Goal: Task Accomplishment & Management: Manage account settings

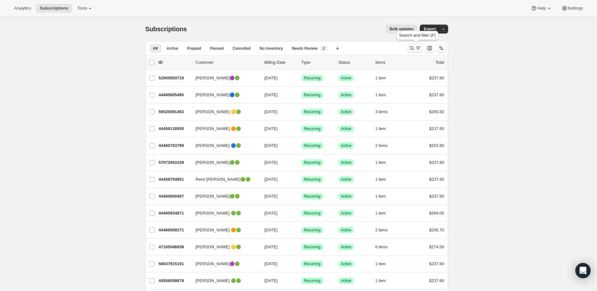
click at [412, 48] on icon "Search and filter results" at bounding box center [412, 48] width 6 height 6
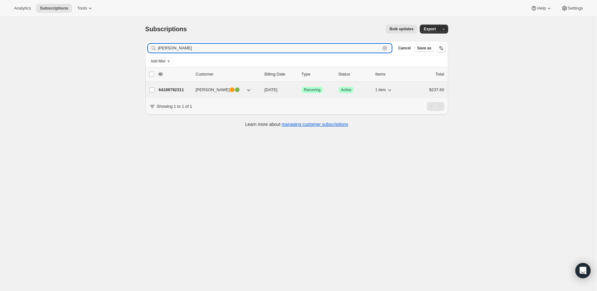
type input "wesley"
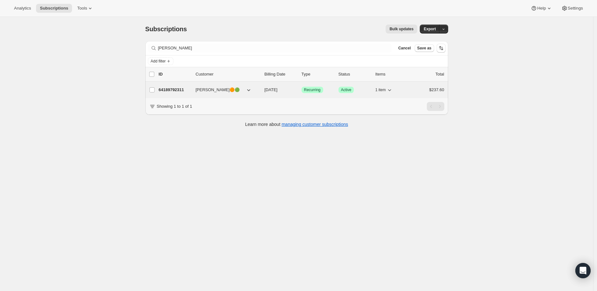
click at [177, 88] on p "64189792311" at bounding box center [175, 90] width 32 height 6
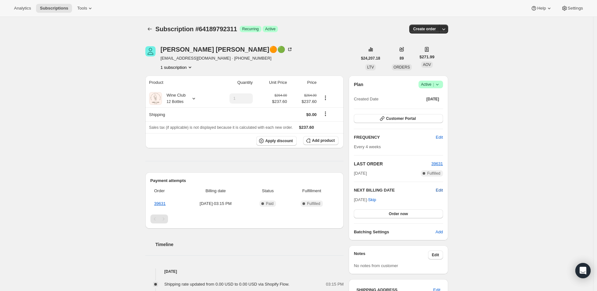
click at [441, 190] on span "Edit" at bounding box center [439, 190] width 7 height 6
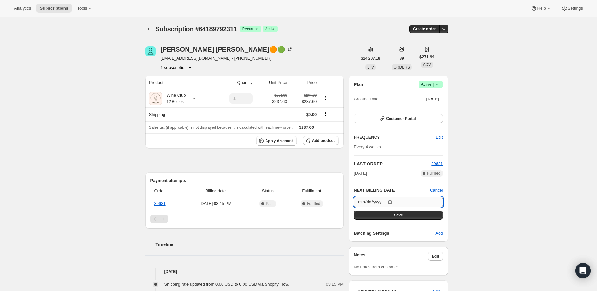
click at [393, 201] on input "2025-09-14" at bounding box center [398, 202] width 89 height 11
type input "2025-09-03"
click at [394, 212] on button "Save" at bounding box center [398, 215] width 89 height 9
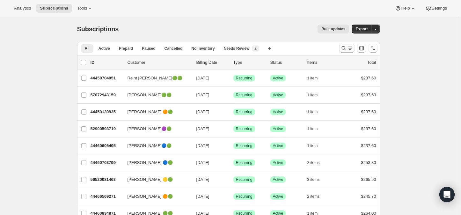
click at [346, 51] on icon "Search and filter results" at bounding box center [344, 48] width 6 height 6
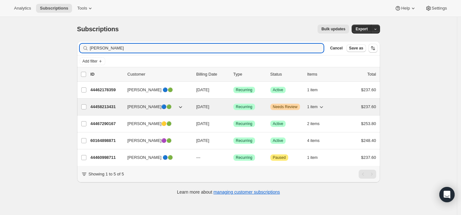
type input "[PERSON_NAME]"
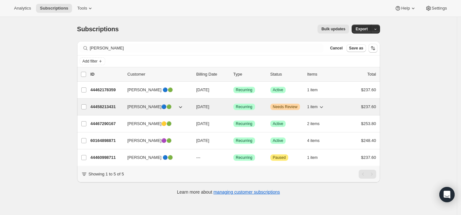
click at [105, 107] on p "44458213431" at bounding box center [107, 107] width 32 height 6
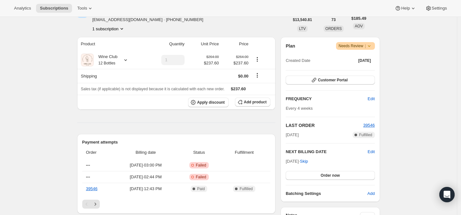
scroll to position [106, 0]
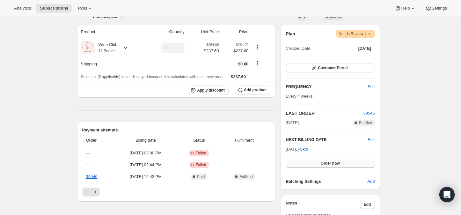
click at [326, 162] on span "Order now" at bounding box center [330, 163] width 19 height 5
click at [326, 162] on span "Click to confirm" at bounding box center [330, 163] width 29 height 5
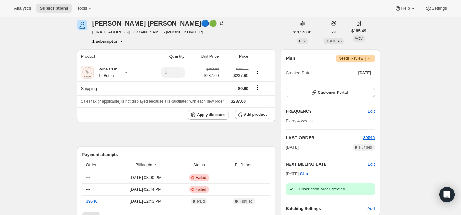
scroll to position [71, 0]
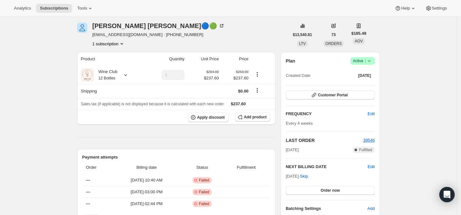
scroll to position [35, 0]
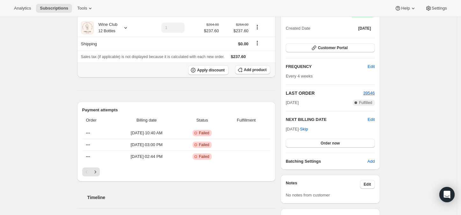
scroll to position [106, 0]
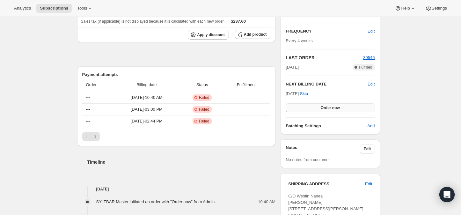
click at [332, 106] on span "Order now" at bounding box center [330, 107] width 19 height 5
click at [328, 106] on span "Click to confirm" at bounding box center [330, 107] width 29 height 5
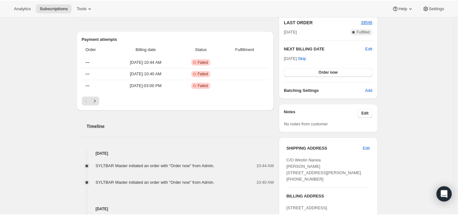
scroll to position [177, 0]
